Goal: Check status: Check status

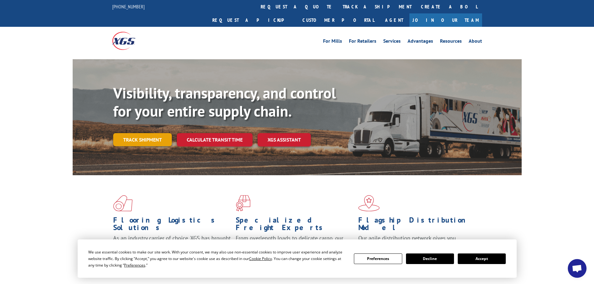
click at [149, 133] on link "Track shipment" at bounding box center [142, 139] width 59 height 13
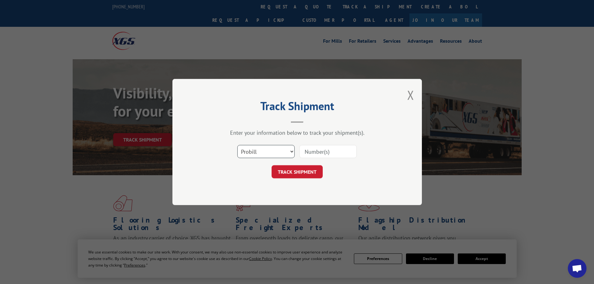
click at [289, 152] on select "Select category... Probill BOL PO" at bounding box center [265, 151] width 57 height 13
click at [237, 145] on select "Select category... Probill BOL PO" at bounding box center [265, 151] width 57 height 13
click at [343, 144] on div at bounding box center [327, 151] width 57 height 14
click at [343, 149] on input at bounding box center [327, 151] width 57 height 13
type input "16398381"
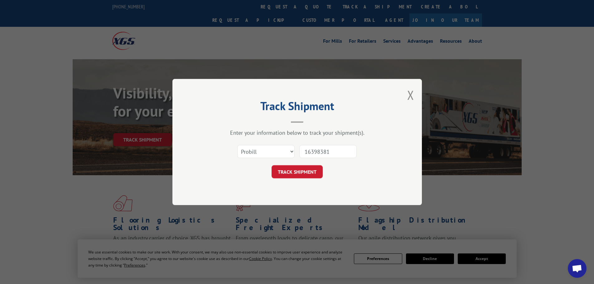
click button "TRACK SHIPMENT" at bounding box center [297, 171] width 51 height 13
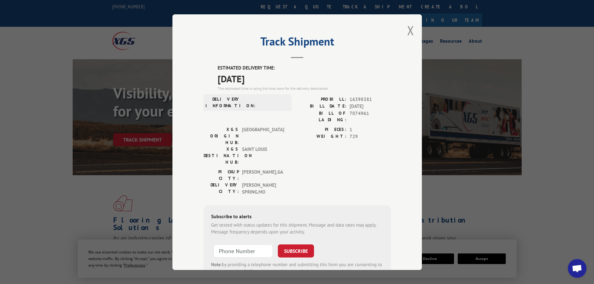
click at [77, 185] on div "Track Shipment ESTIMATED DELIVERY TIME: [DATE] The estimated time is using the …" at bounding box center [297, 142] width 594 height 284
click at [408, 32] on button "Close modal" at bounding box center [410, 30] width 7 height 17
